Goal: Find specific page/section: Find specific page/section

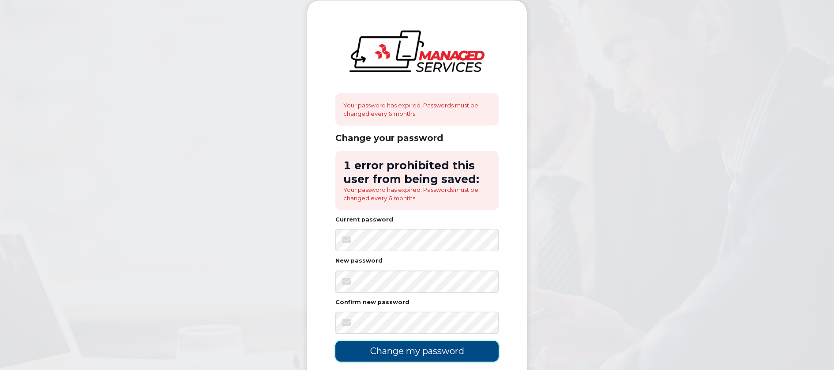
click at [432, 351] on input "Change my password" at bounding box center [417, 350] width 163 height 21
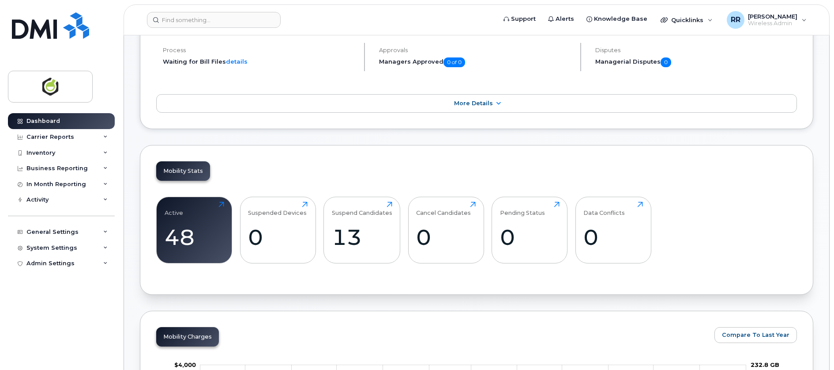
scroll to position [221, 0]
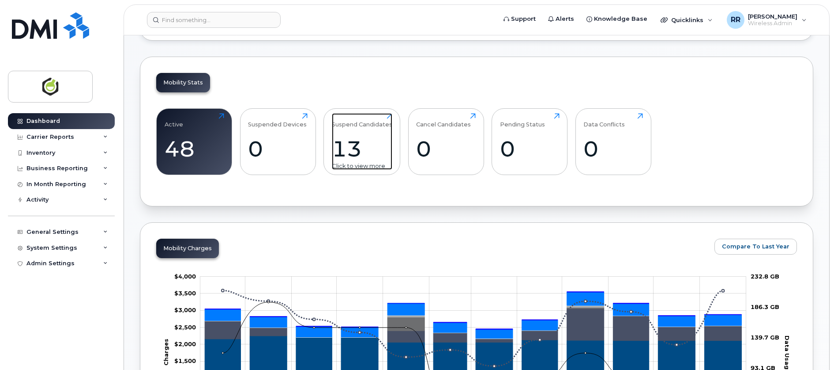
drag, startPoint x: 348, startPoint y: 146, endPoint x: 361, endPoint y: 158, distance: 17.5
click at [348, 146] on div "13" at bounding box center [362, 149] width 60 height 26
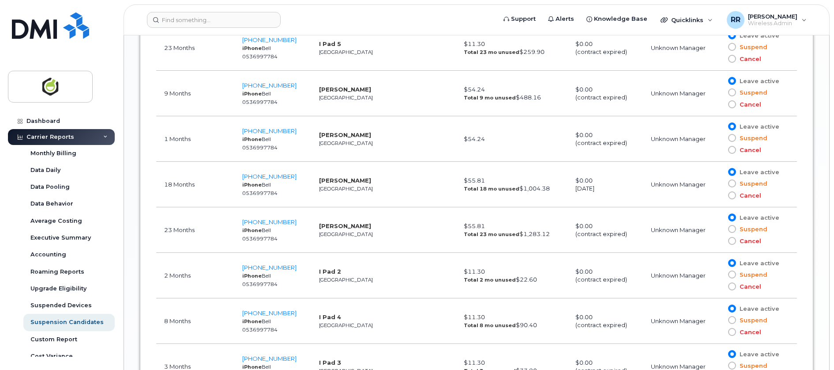
scroll to position [890, 0]
